Goal: Information Seeking & Learning: Check status

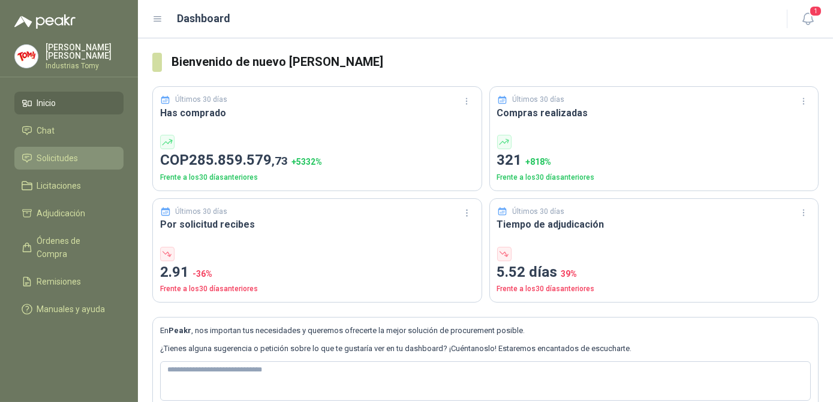
drag, startPoint x: 51, startPoint y: 169, endPoint x: 53, endPoint y: 162, distance: 7.6
click at [53, 162] on ul "Inicio Chat Solicitudes Licitaciones Adjudicación Órdenes de Compra Remisiones …" at bounding box center [69, 209] width 138 height 234
click at [55, 159] on span "Solicitudes" at bounding box center [57, 158] width 41 height 13
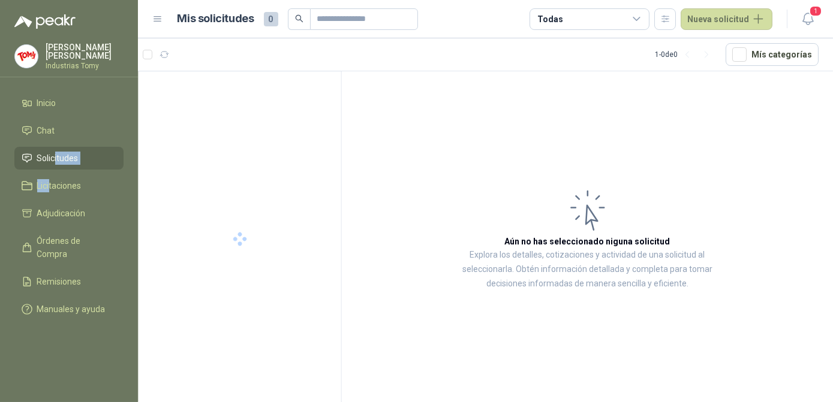
click at [52, 157] on span "Solicitudes" at bounding box center [57, 158] width 41 height 13
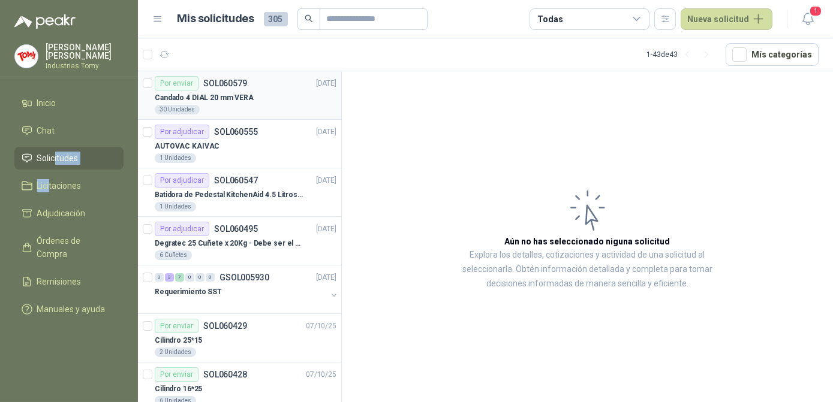
click at [222, 106] on div "30 Unidades" at bounding box center [246, 110] width 182 height 10
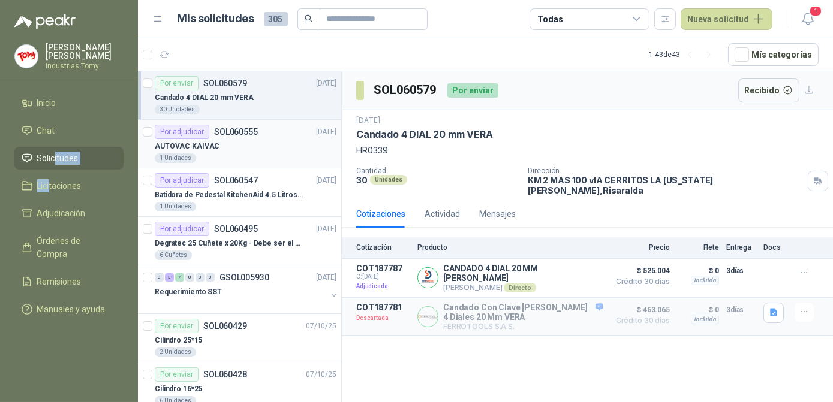
click at [235, 143] on div "AUTOVAC KAIVAC" at bounding box center [246, 146] width 182 height 14
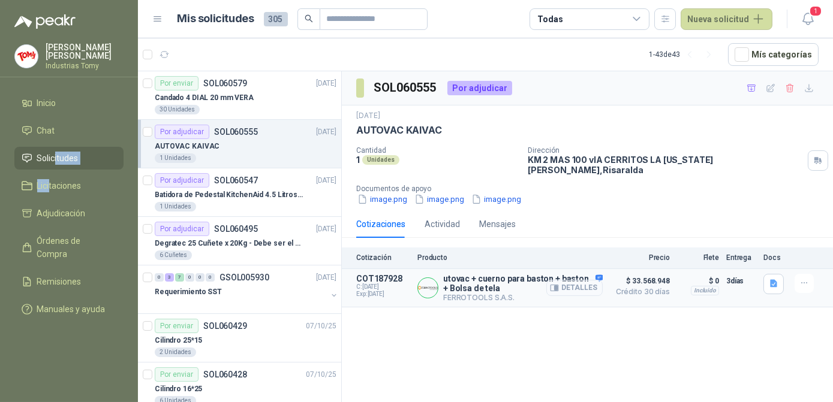
click at [571, 280] on button "Detalles" at bounding box center [574, 288] width 56 height 16
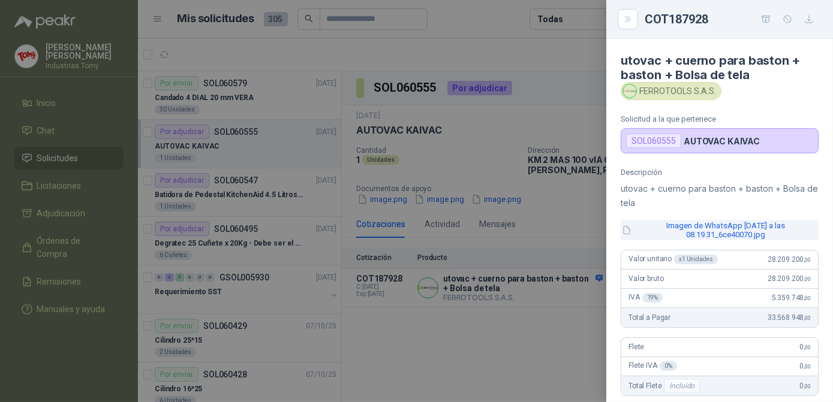
click at [689, 230] on button "Imagen de WhatsApp [DATE] a las 08.19.31_6ce40070.jpg" at bounding box center [719, 230] width 198 height 20
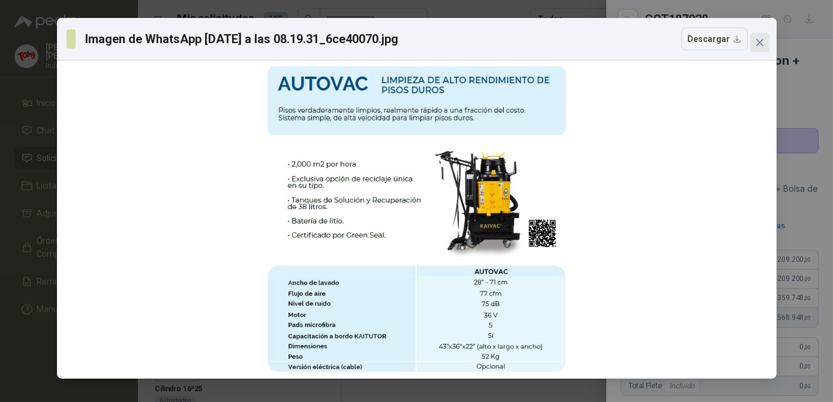
click at [762, 41] on icon "close" at bounding box center [760, 43] width 10 height 10
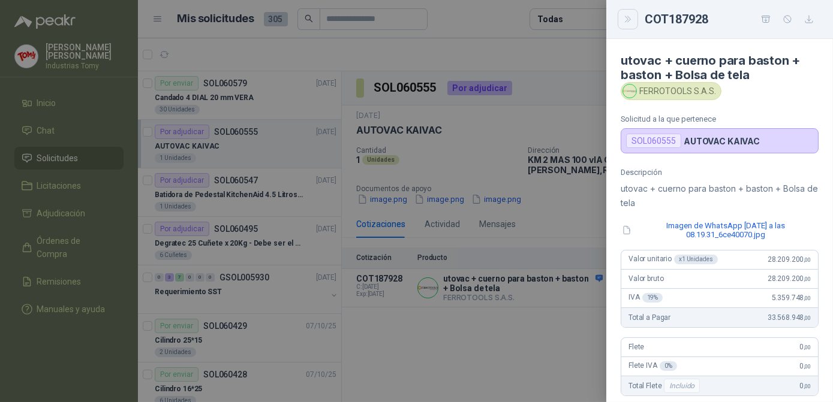
click at [622, 25] on button "Close" at bounding box center [627, 19] width 20 height 20
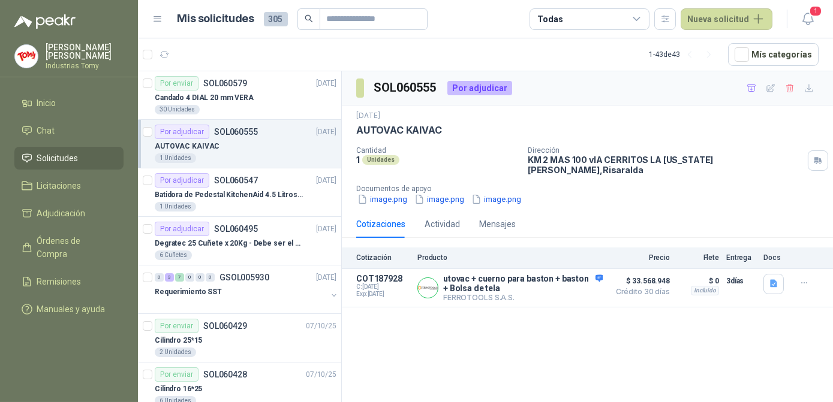
click at [508, 336] on div "SOL060555 Por adjudicar [DATE] AUTOVAC KAIVAC Cantidad 1 Unidades Dirección KM …" at bounding box center [587, 238] width 491 height 335
click at [200, 185] on div "Por adjudicar" at bounding box center [182, 180] width 55 height 14
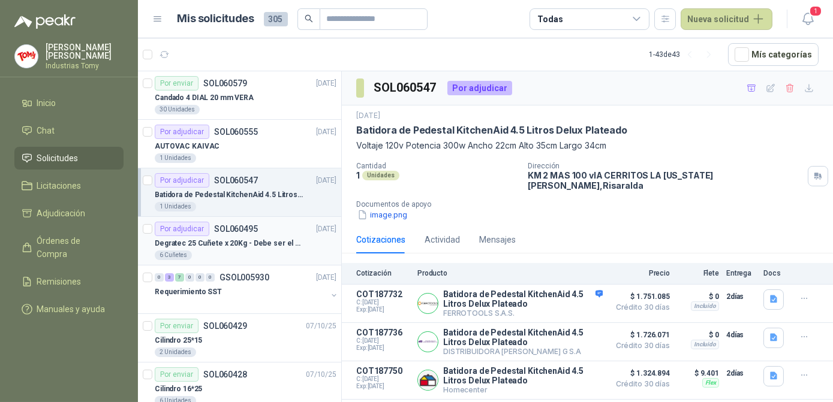
click at [238, 234] on div "Por adjudicar SOL060495" at bounding box center [206, 229] width 103 height 14
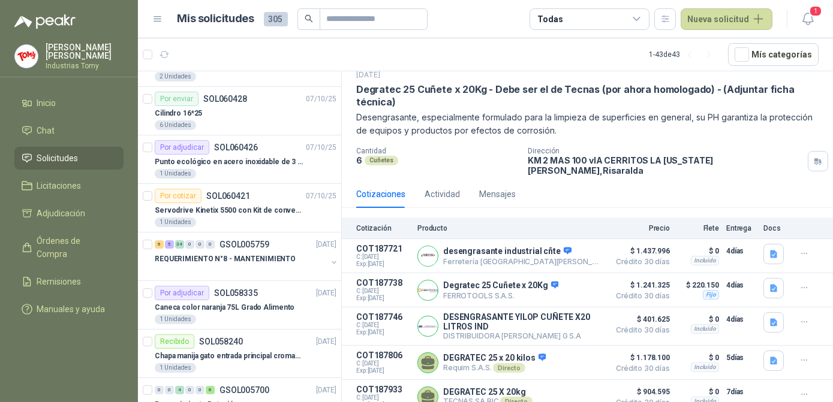
scroll to position [327, 0]
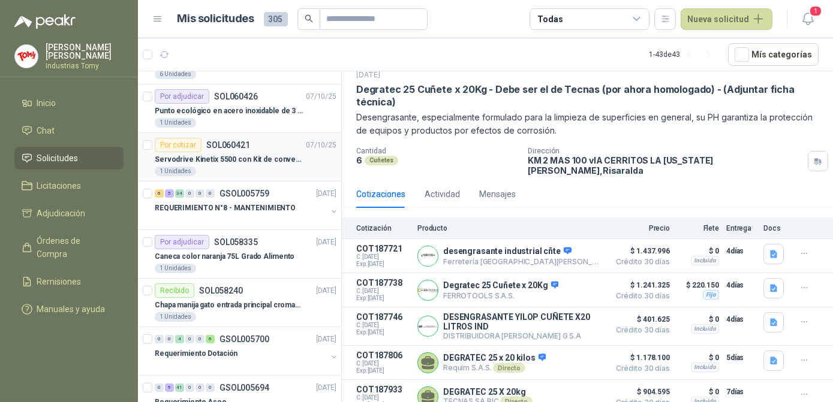
click at [261, 164] on div "Servodrive Kinetix 5500 con Kit de conversión y filtro (Ref 41350505)" at bounding box center [246, 159] width 182 height 14
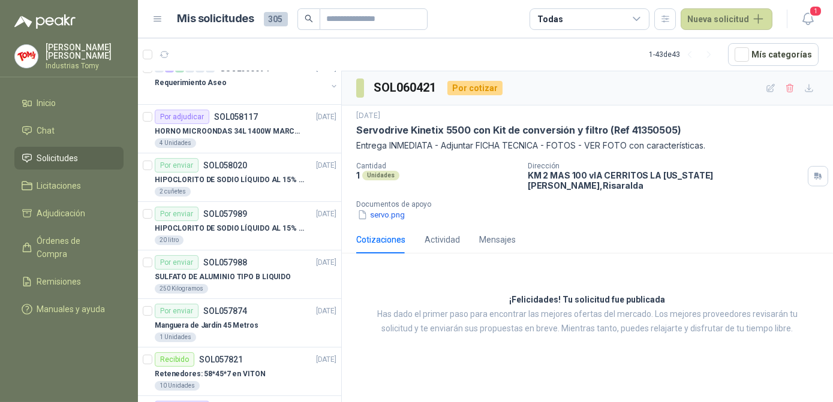
scroll to position [653, 0]
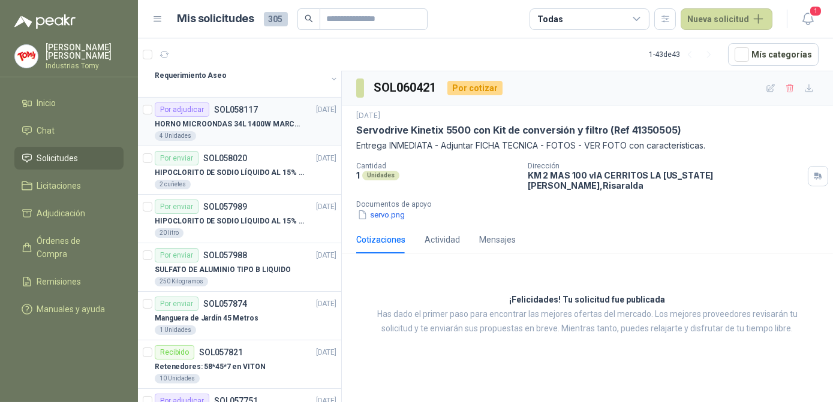
click at [235, 119] on p "HORNO MICROONDAS 34L 1400W MARCA TORNADO." at bounding box center [229, 124] width 149 height 11
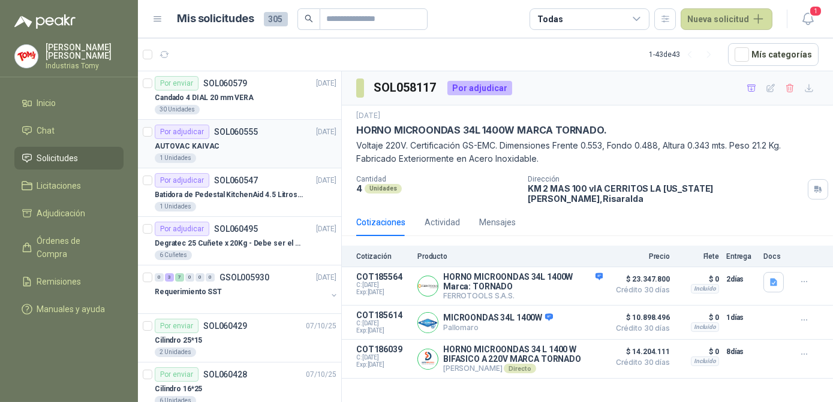
click at [228, 141] on div "AUTOVAC KAIVAC" at bounding box center [246, 146] width 182 height 14
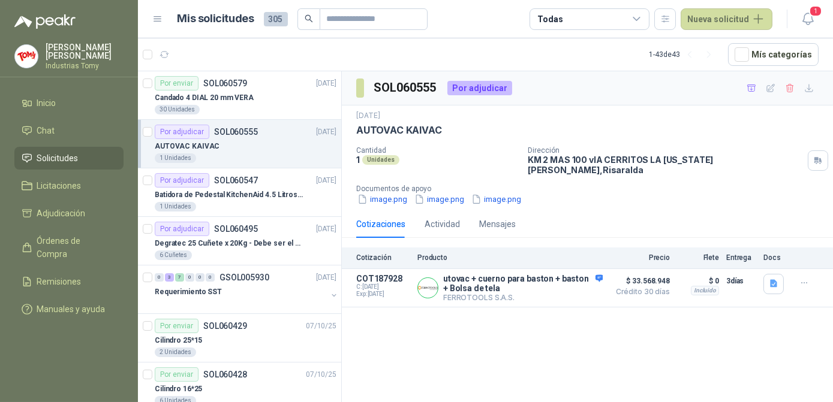
click at [490, 164] on div "1 Unidades" at bounding box center [437, 160] width 162 height 10
